Goal: Transaction & Acquisition: Obtain resource

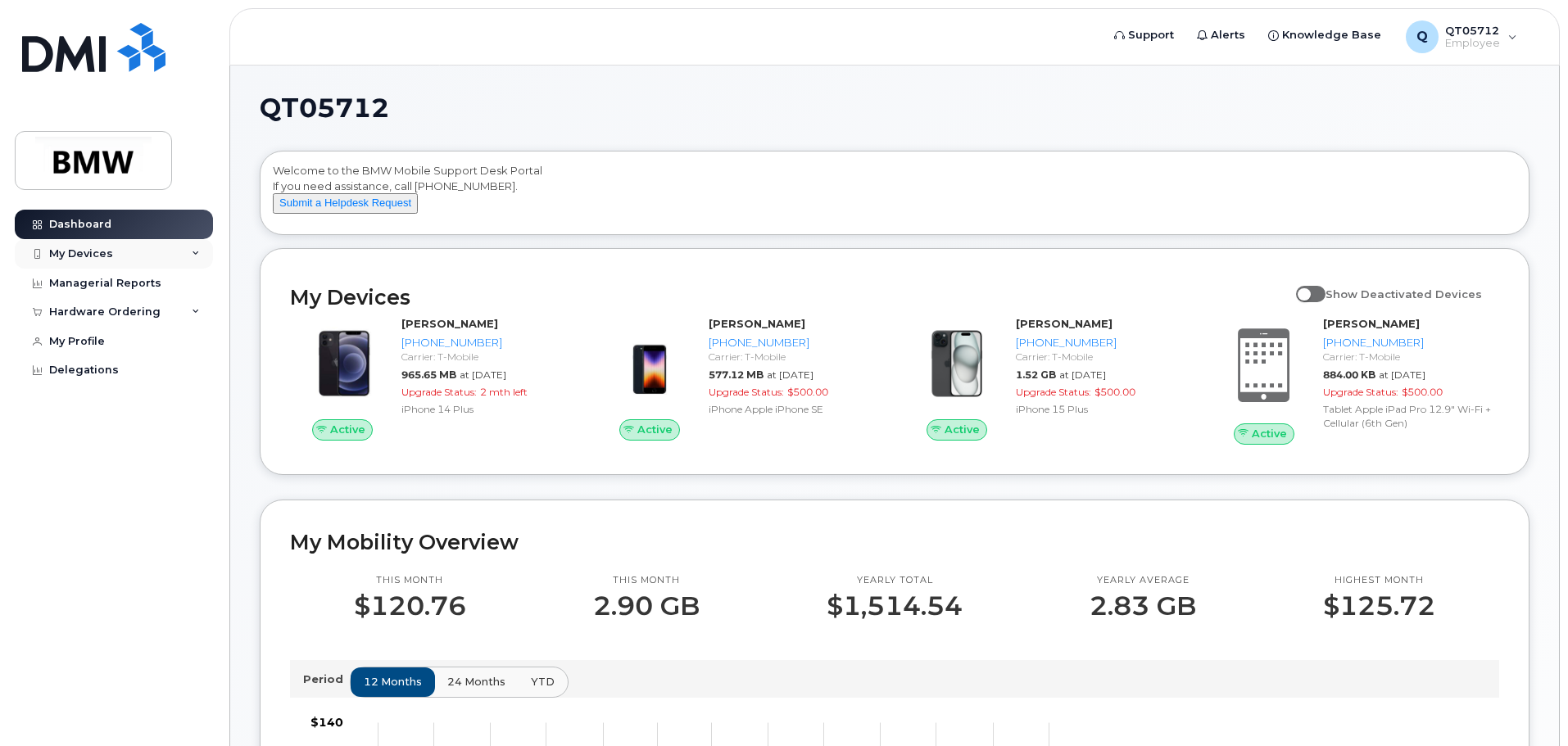
click at [175, 246] on div "My Devices" at bounding box center [114, 254] width 198 height 29
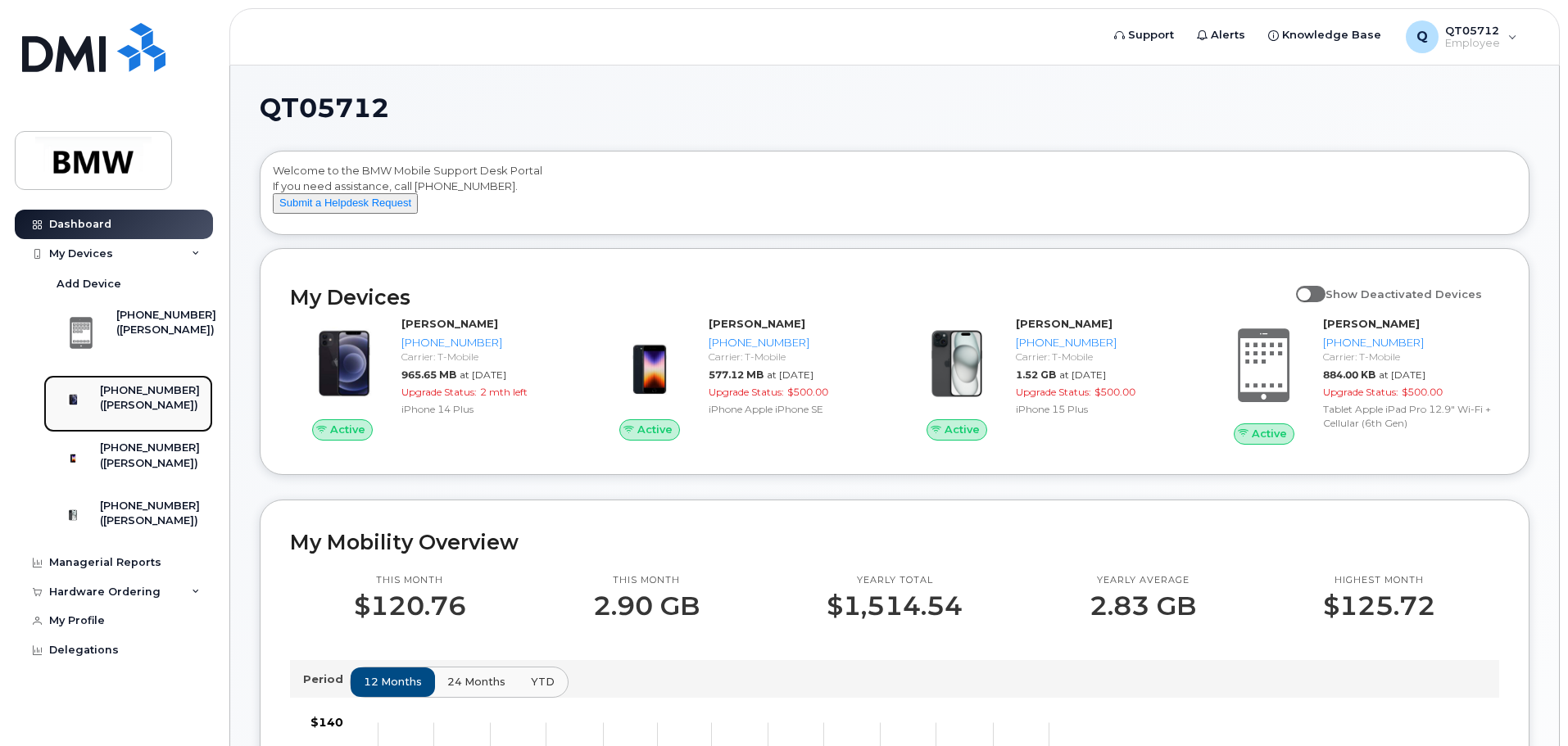
click at [186, 390] on div "[PHONE_NUMBER]" at bounding box center [150, 390] width 100 height 15
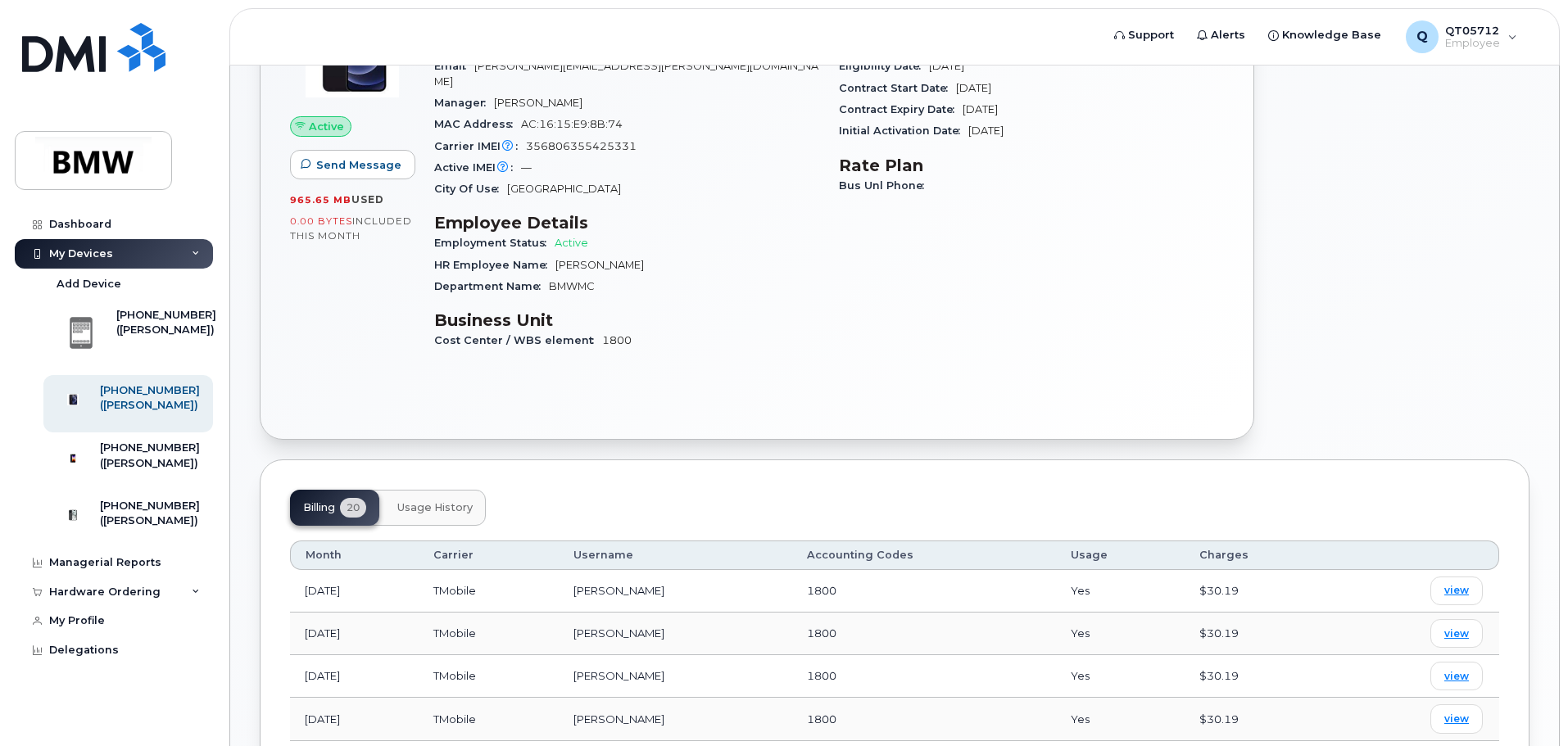
scroll to position [410, 0]
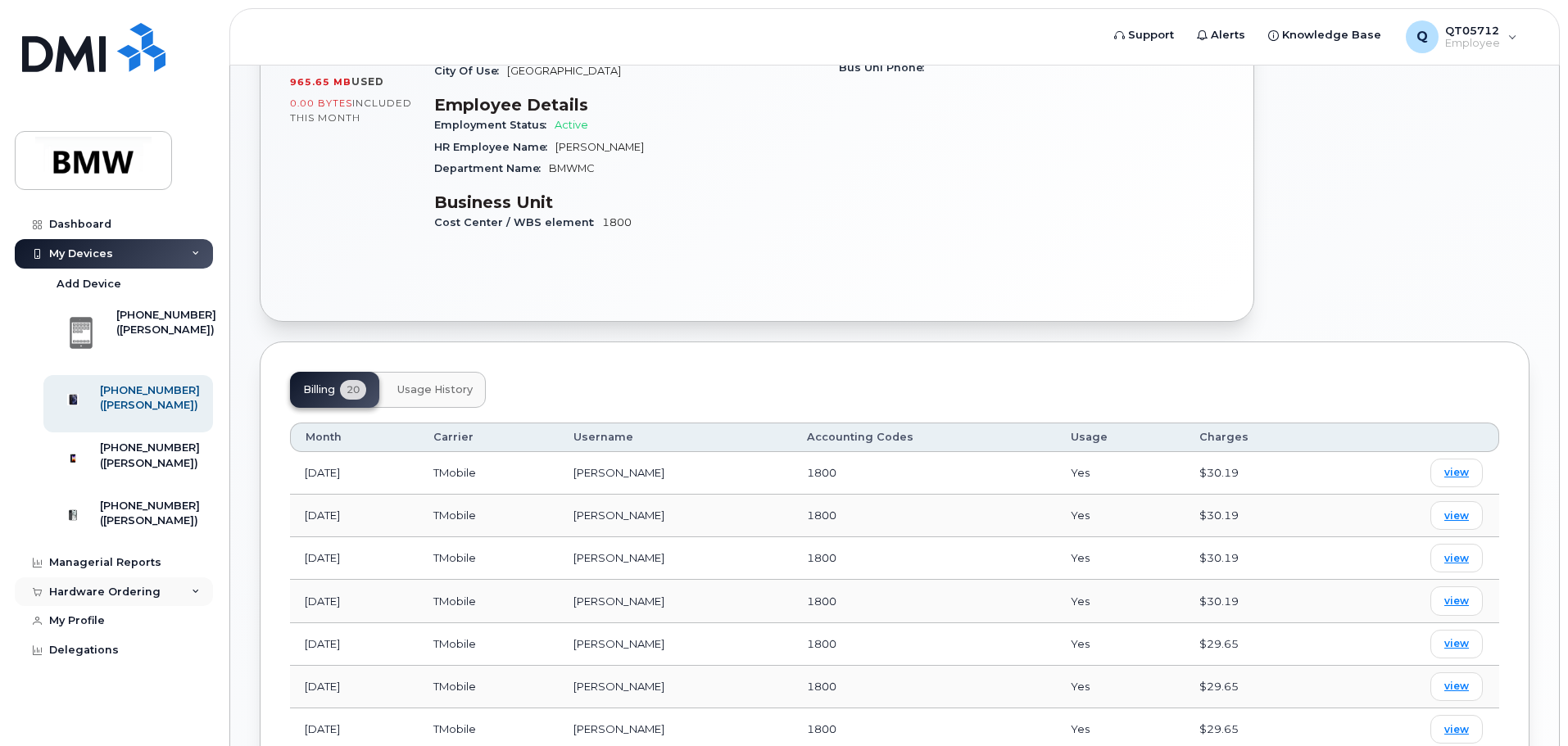
click at [121, 599] on div "Hardware Ordering" at bounding box center [104, 592] width 111 height 13
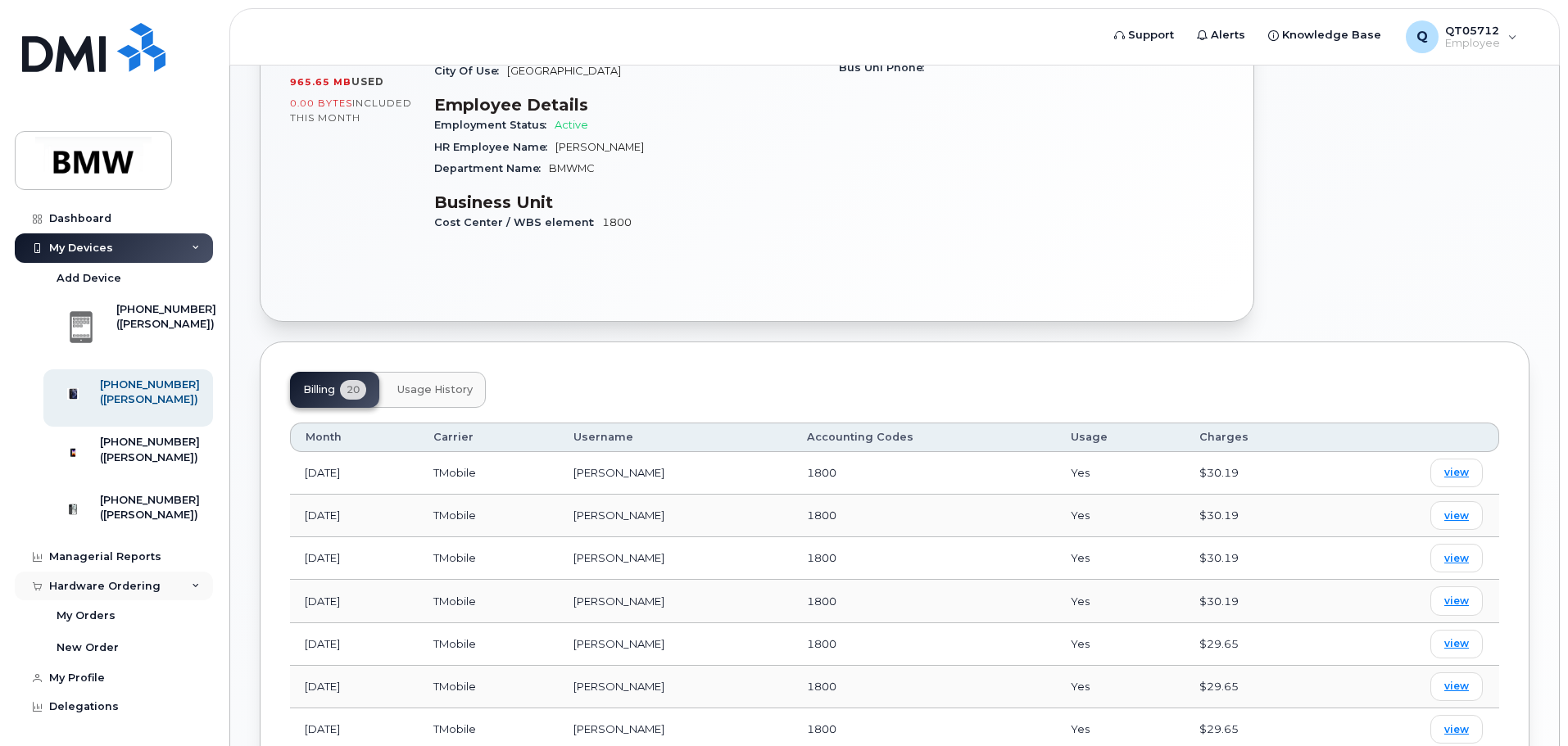
scroll to position [51, 0]
click at [106, 645] on div "New Order" at bounding box center [87, 648] width 62 height 15
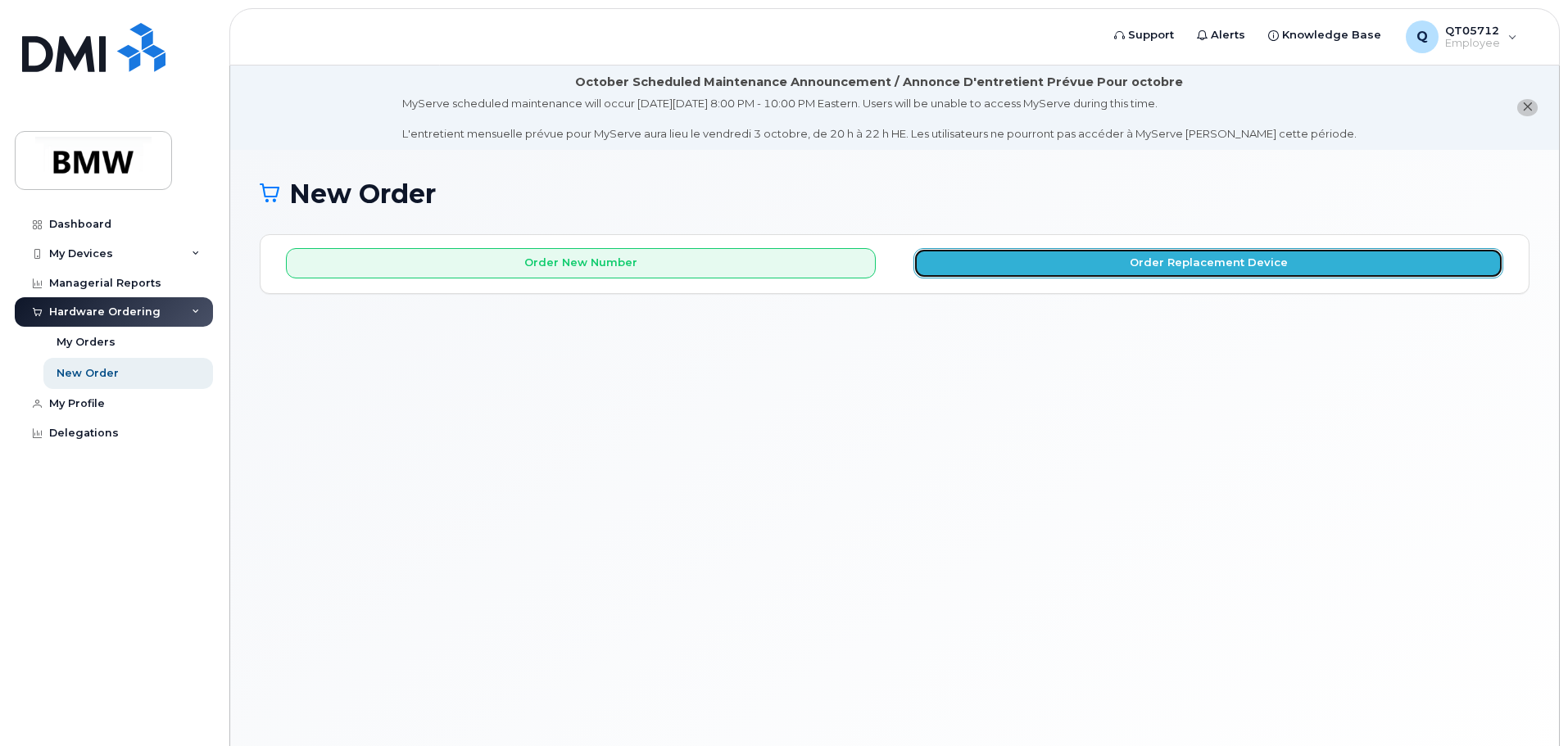
click at [1092, 260] on button "Order Replacement Device" at bounding box center [1208, 263] width 589 height 30
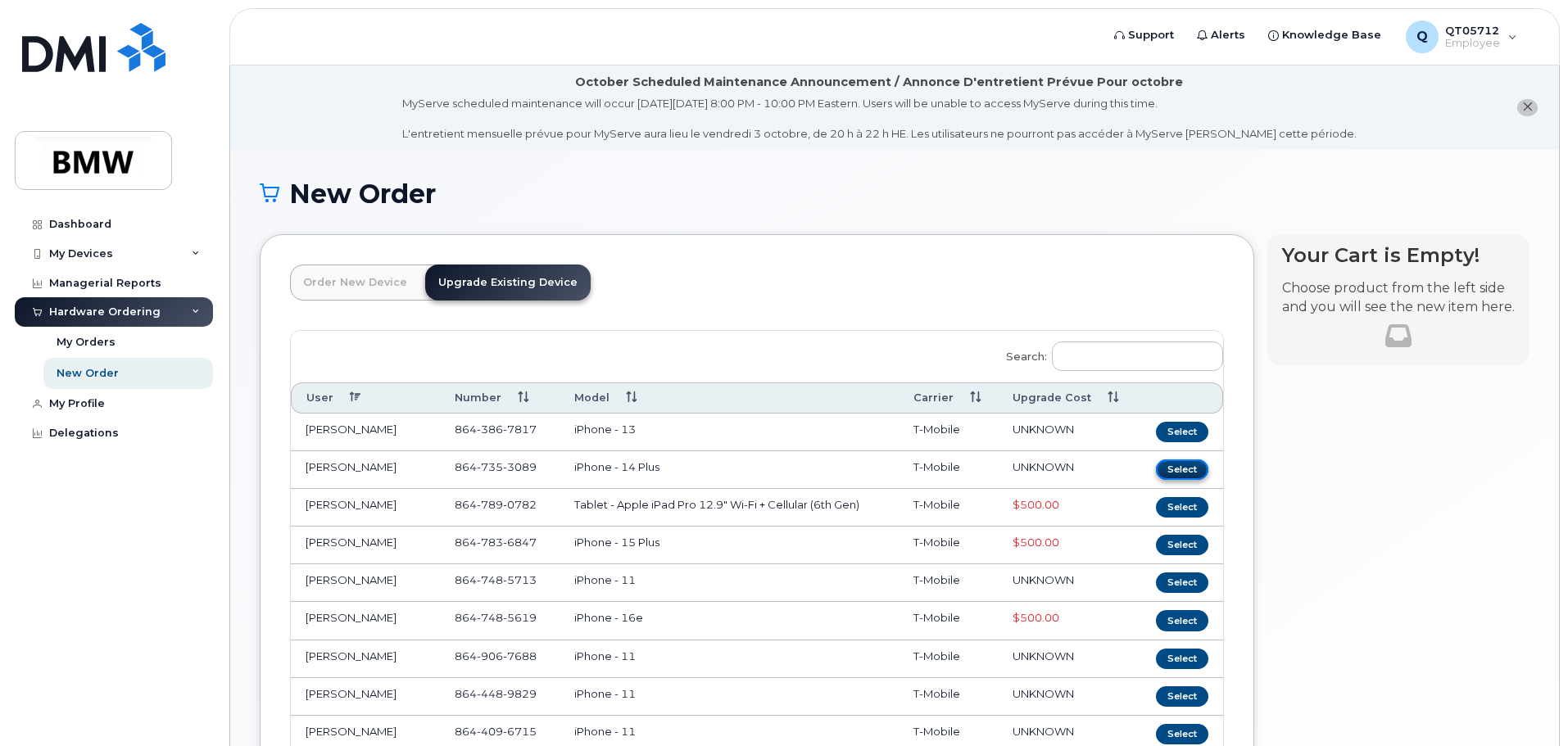
click at [1192, 471] on button "Select" at bounding box center [1181, 470] width 52 height 21
